Goal: Task Accomplishment & Management: Manage account settings

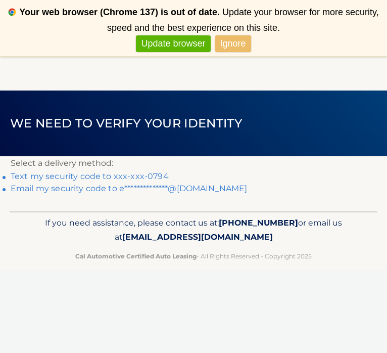
click at [71, 181] on link "Text my security code to xxx-xxx-0794" at bounding box center [90, 176] width 158 height 10
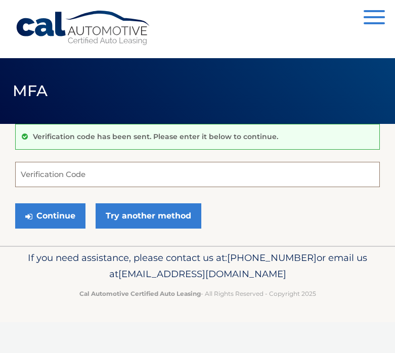
click at [71, 176] on input "Verification Code" at bounding box center [197, 174] width 364 height 25
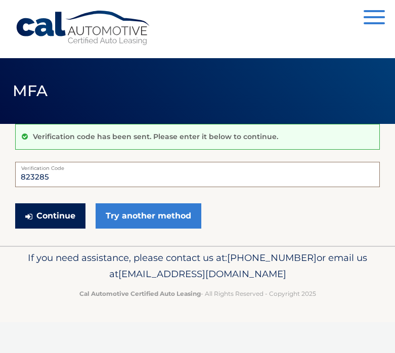
type input "823285"
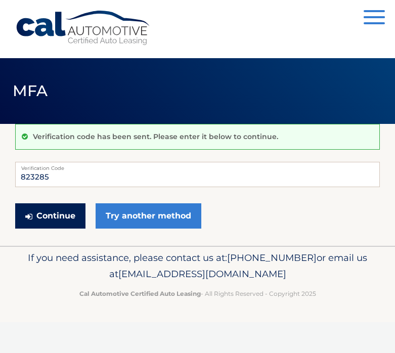
click at [65, 217] on button "Continue" at bounding box center [50, 215] width 70 height 25
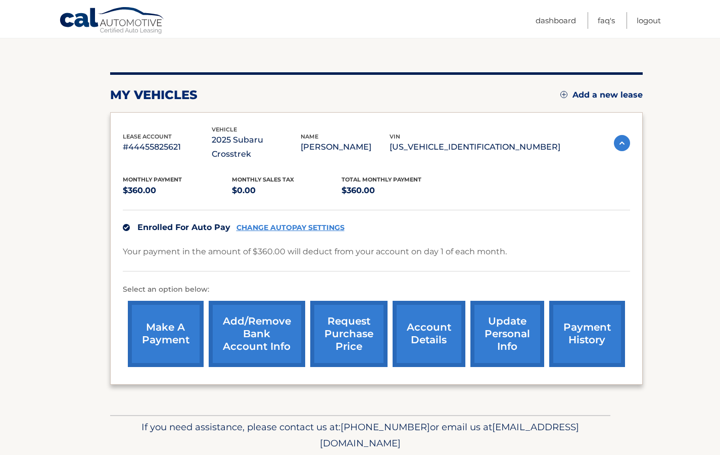
scroll to position [100, 0]
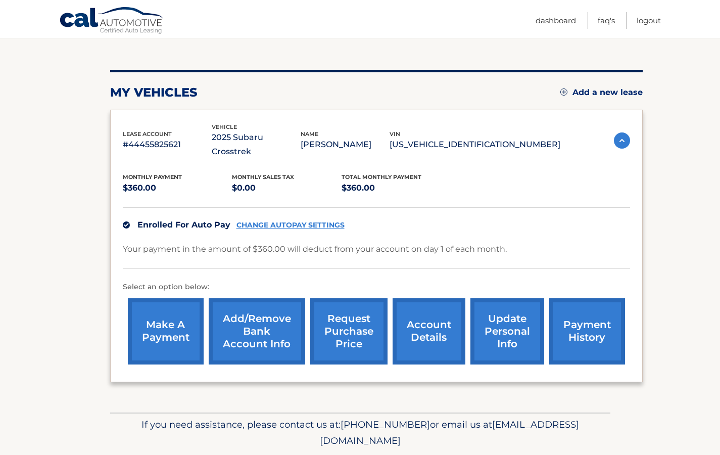
click at [247, 320] on link "Add/Remove bank account info" at bounding box center [257, 331] width 97 height 66
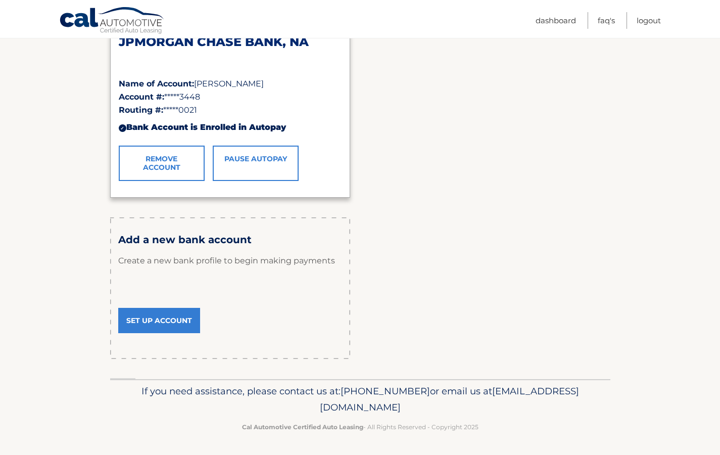
scroll to position [186, 0]
click at [167, 309] on link "Set Up Account" at bounding box center [159, 319] width 82 height 25
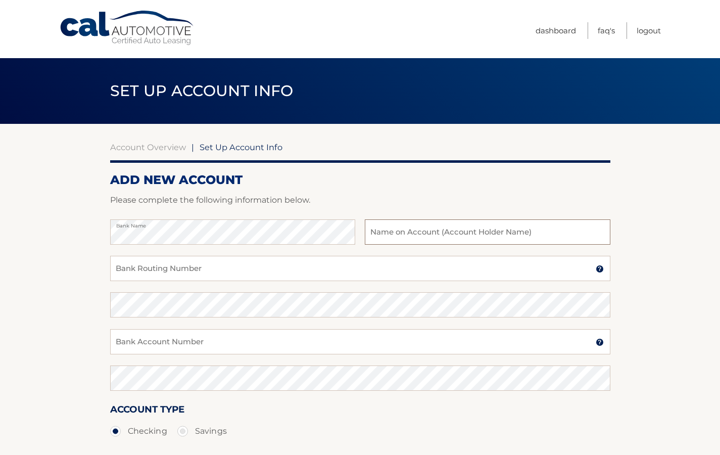
click at [489, 229] on input "text" at bounding box center [487, 231] width 245 height 25
type input "[PERSON_NAME]"
click at [275, 261] on input "Bank Routing Number" at bounding box center [360, 268] width 500 height 25
type input "021000089"
click at [228, 346] on input "Bank Account Number" at bounding box center [360, 341] width 500 height 25
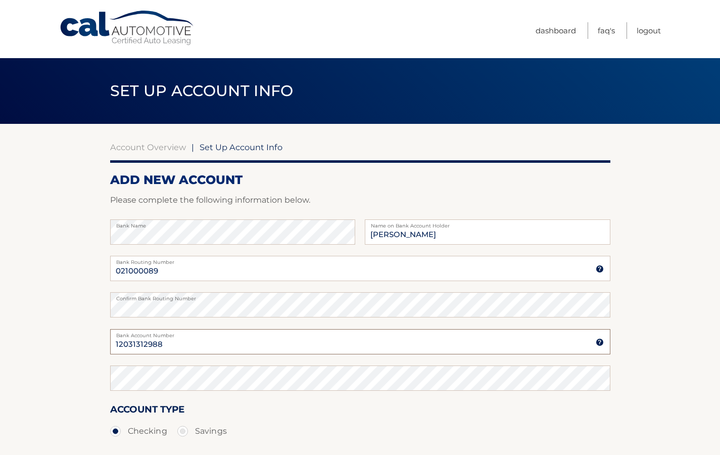
type input "12031312988"
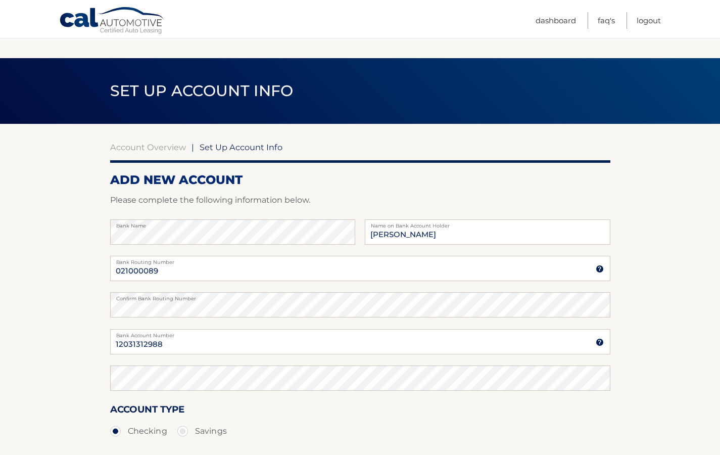
scroll to position [131, 0]
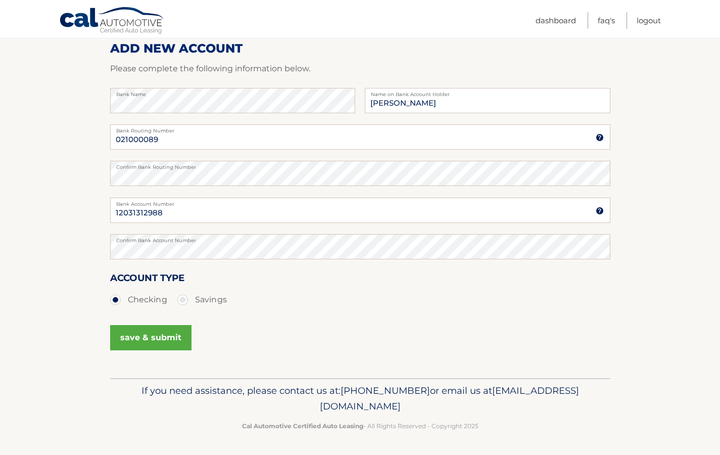
click at [165, 349] on button "save & submit" at bounding box center [150, 337] width 81 height 25
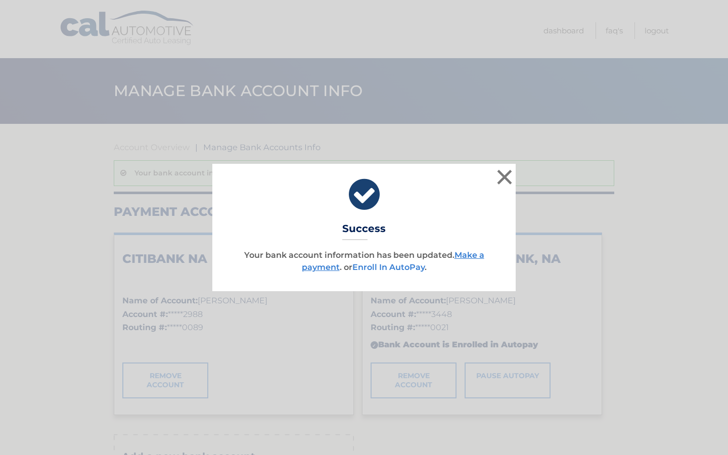
click at [408, 269] on link "Enroll In AutoPay" at bounding box center [388, 267] width 72 height 10
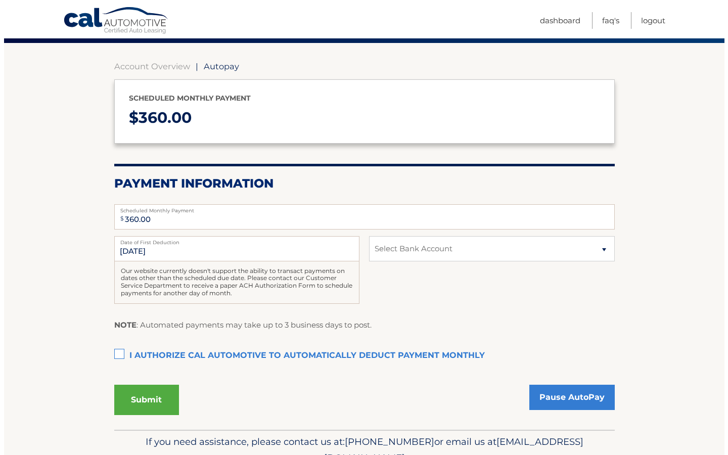
scroll to position [80, 0]
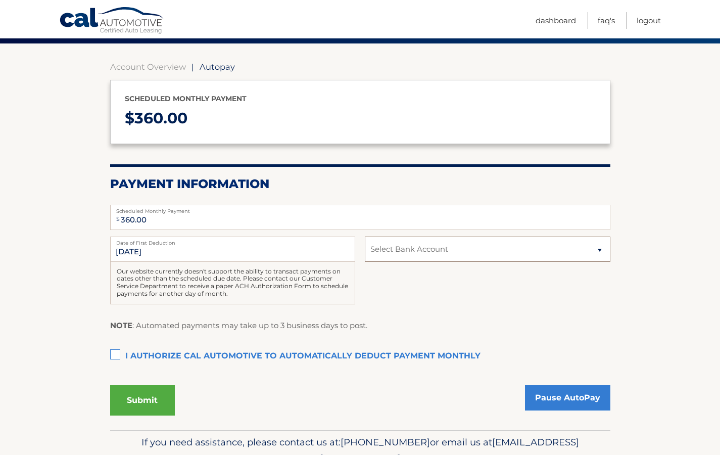
click at [408, 251] on select "Select Bank Account Checking CITIBANK NA *****2988 Checking JPMORGAN CHASE BANK…" at bounding box center [487, 249] width 245 height 25
select select "OTM4OWZjMTMtNjNkOC00MjExLTlmMDEtYzBkN2M4YWU4N2Ri"
click at [110, 354] on label "I authorize cal automotive to automatically deduct payment monthly This checkbo…" at bounding box center [360, 356] width 500 height 20
click at [0, 0] on input "I authorize cal automotive to automatically deduct payment monthly This checkbo…" at bounding box center [0, 0] width 0 height 0
click at [150, 399] on button "Submit" at bounding box center [142, 400] width 65 height 30
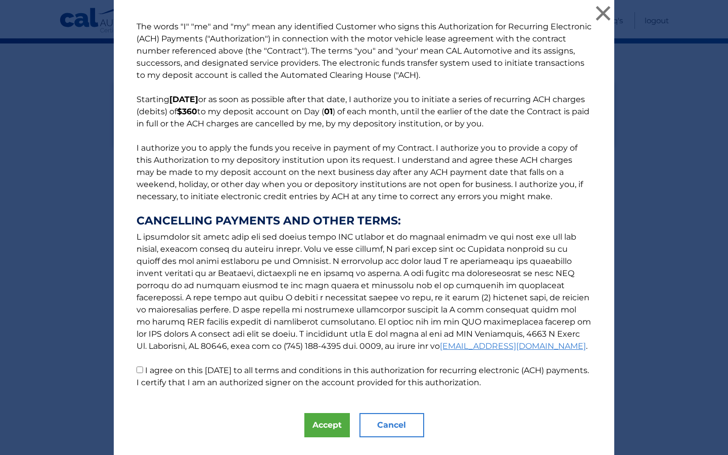
click at [137, 373] on p "The words "I" "me" and "my" mean any identified Customer who signs this Authori…" at bounding box center [363, 205] width 475 height 368
click at [136, 369] on input "I agree on this 10/06/2025 to all terms and conditions in this authorization fo…" at bounding box center [139, 369] width 7 height 7
checkbox input "true"
click at [326, 429] on button "Accept" at bounding box center [326, 425] width 45 height 24
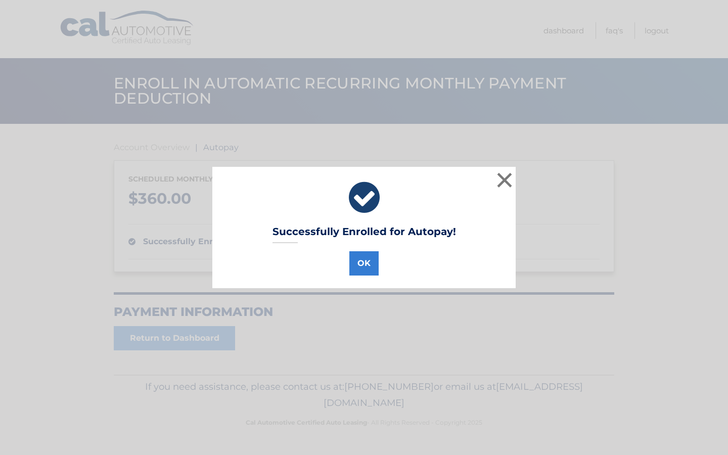
click at [363, 247] on div "Successfully Enrolled for Autopay! OK ×" at bounding box center [363, 227] width 303 height 121
click at [358, 271] on button "OK" at bounding box center [363, 263] width 29 height 24
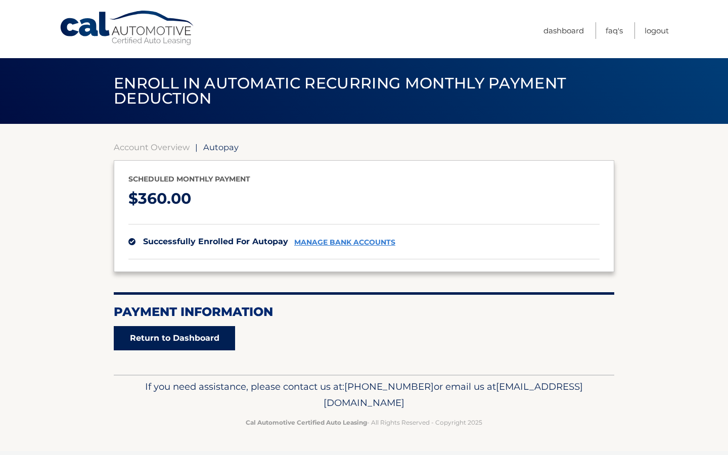
click at [193, 344] on link "Return to Dashboard" at bounding box center [174, 338] width 121 height 24
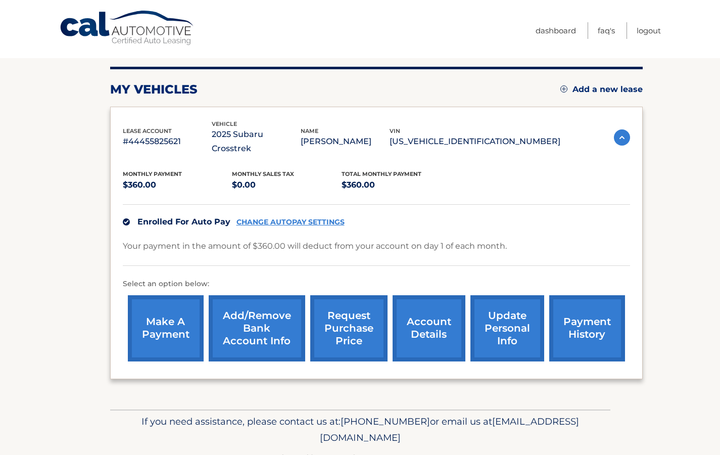
scroll to position [119, 0]
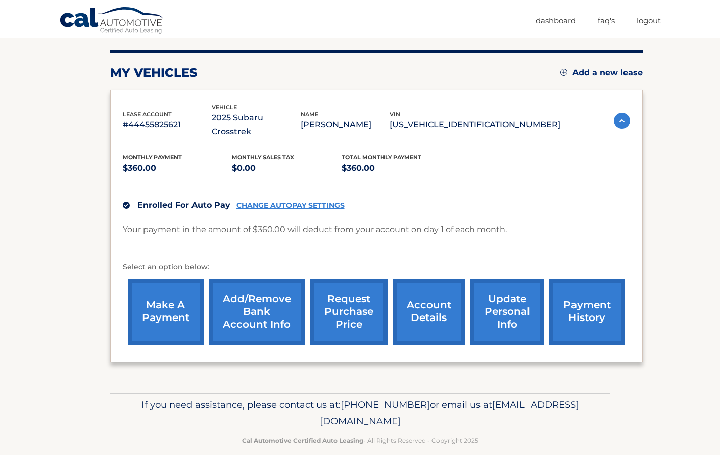
click at [256, 302] on link "Add/Remove bank account info" at bounding box center [257, 311] width 97 height 66
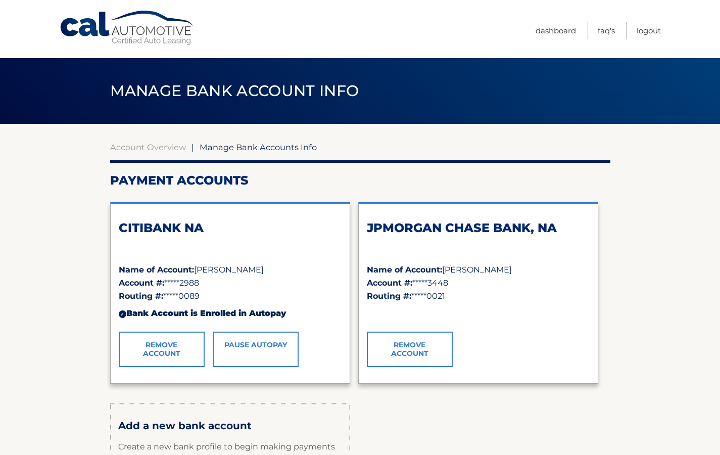
click at [414, 357] on link "Remove Account" at bounding box center [410, 349] width 86 height 35
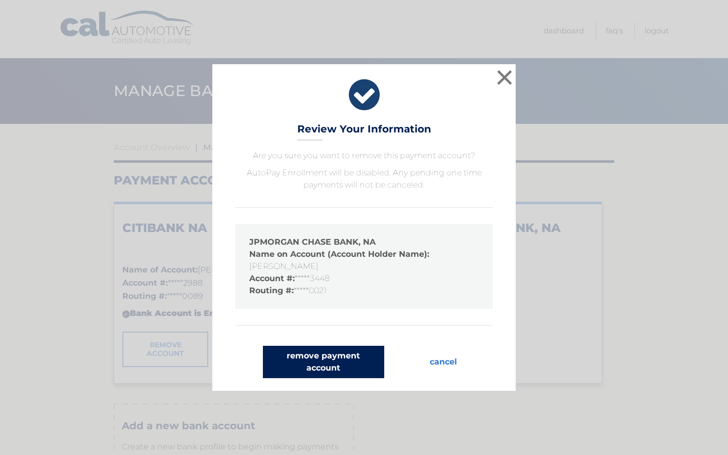
click at [379, 364] on button "remove payment account" at bounding box center [323, 362] width 121 height 32
